Goal: Information Seeking & Learning: Learn about a topic

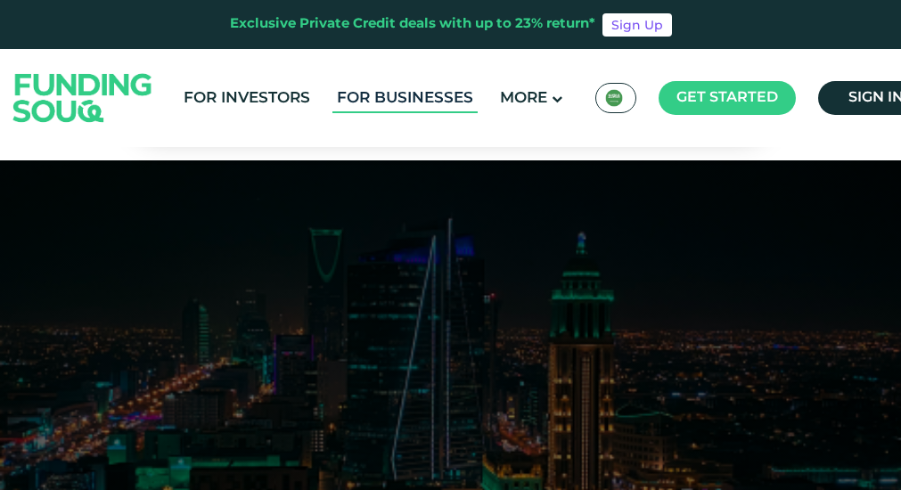
click at [445, 97] on link "For Businesses" at bounding box center [404, 98] width 145 height 29
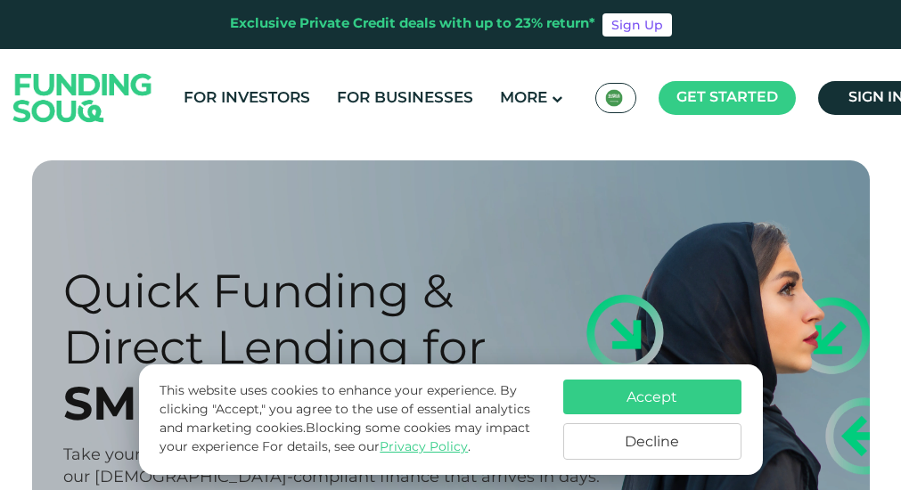
click at [601, 396] on button "Accept" at bounding box center [652, 397] width 178 height 35
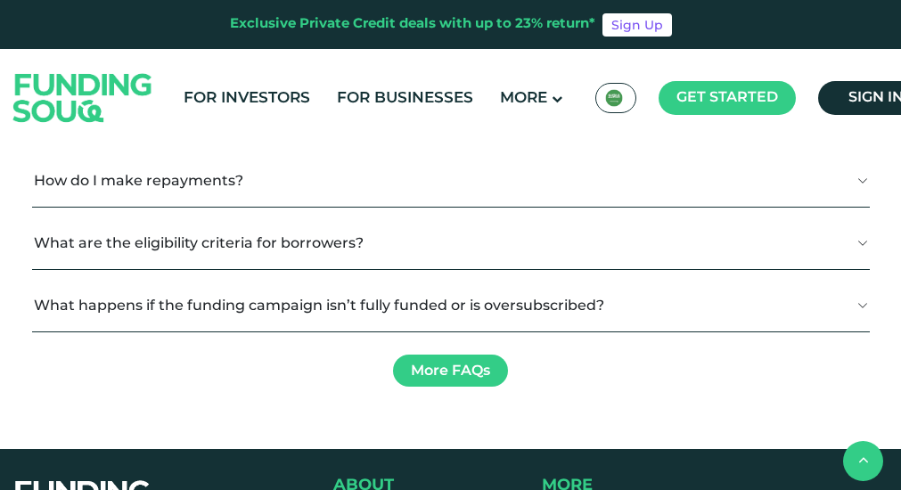
scroll to position [2049, 0]
